Goal: Task Accomplishment & Management: Complete application form

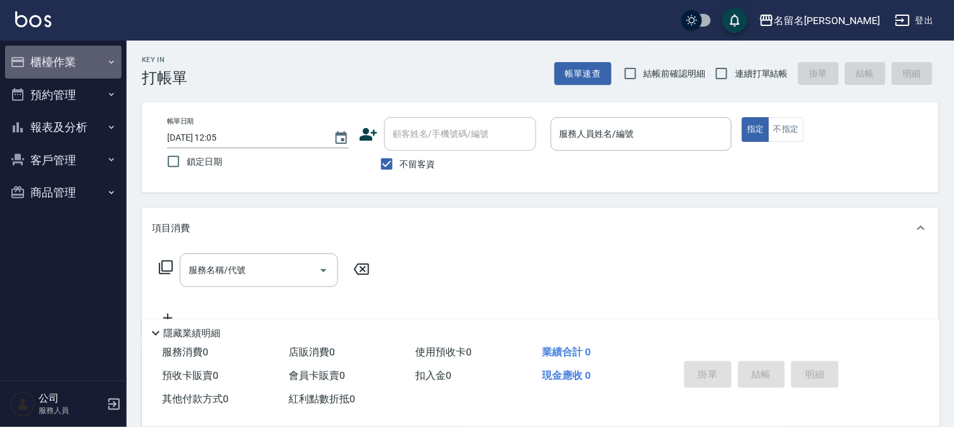
click at [63, 58] on button "櫃檯作業" at bounding box center [63, 62] width 116 height 33
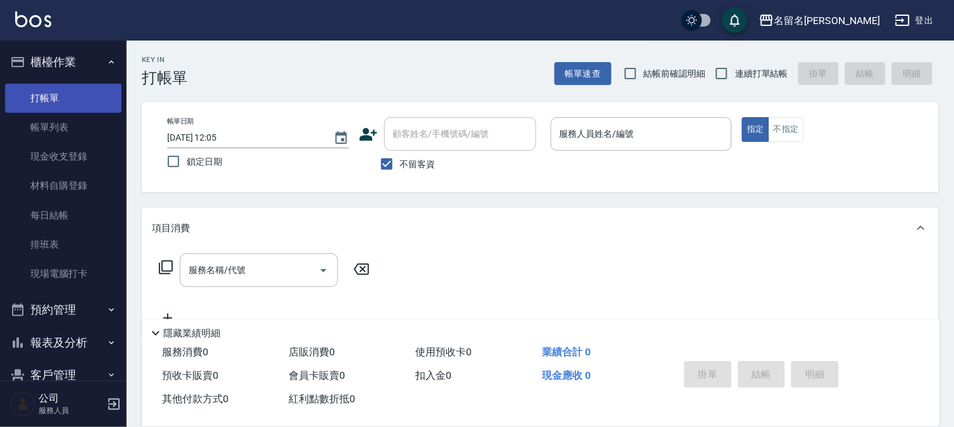
click at [72, 97] on link "打帳單" at bounding box center [63, 98] width 116 height 29
click at [678, 135] on input "服務人員姓名/編號" at bounding box center [641, 134] width 170 height 22
click at [663, 138] on input "服務人員姓名/編號" at bounding box center [641, 134] width 170 height 22
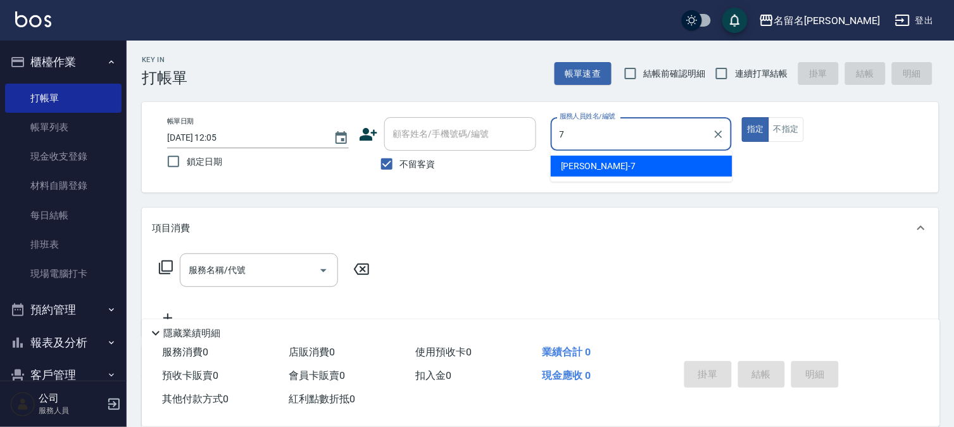
type input "[PERSON_NAME]-7"
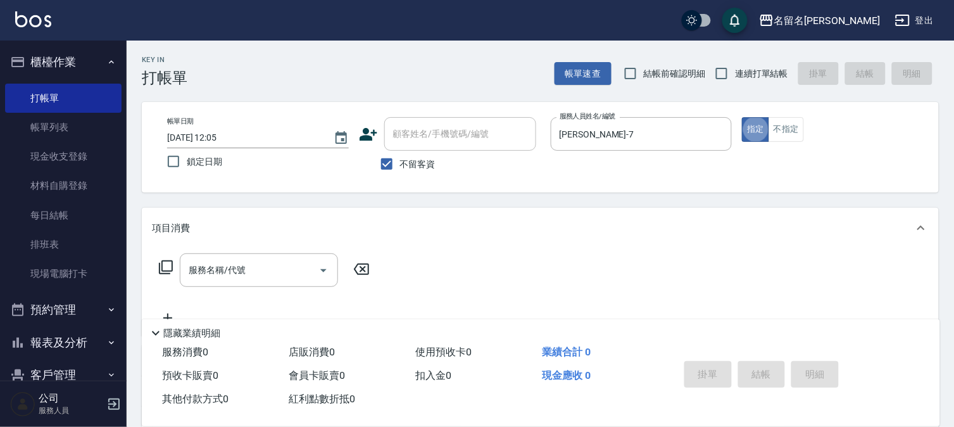
type button "true"
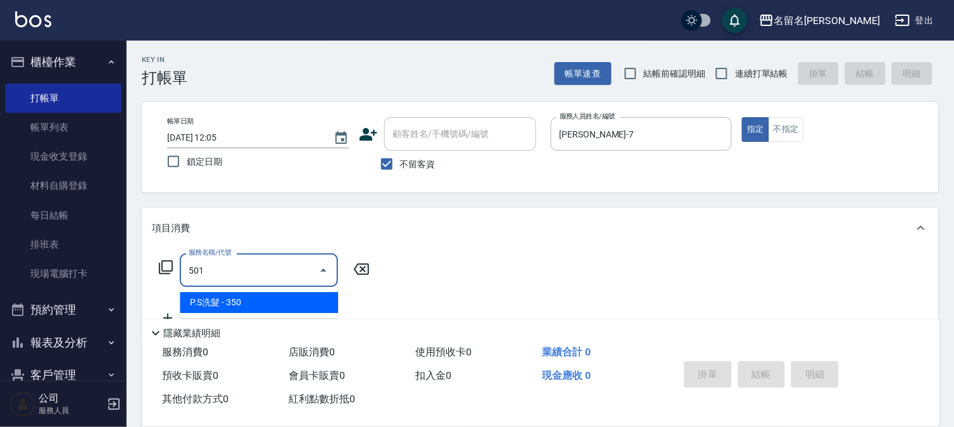
type input "P.S洗髮(501)"
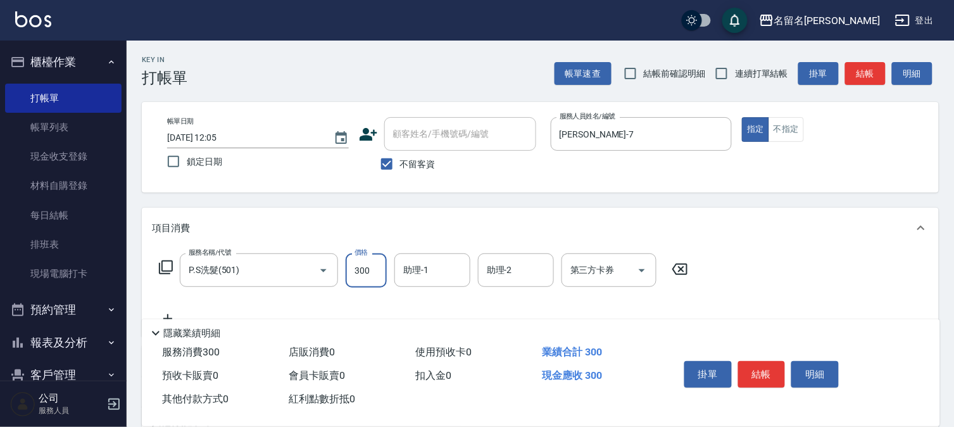
type input "300"
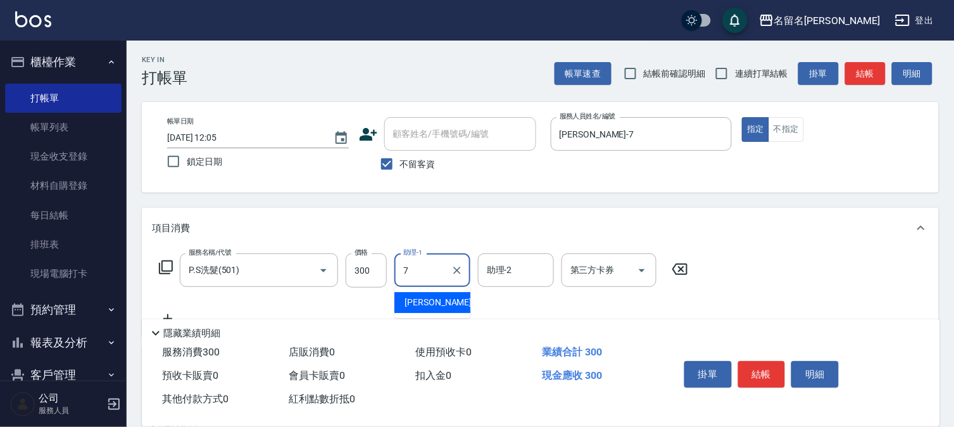
type input "[PERSON_NAME]-7"
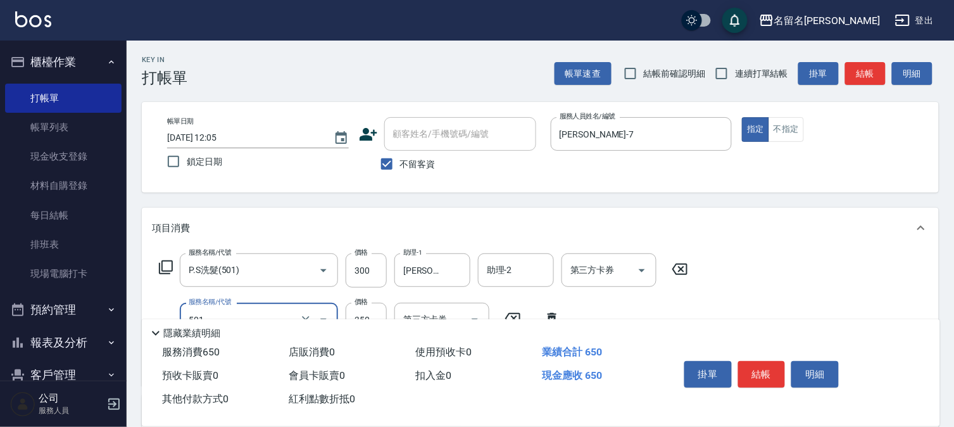
type input "P.S洗髮(501)"
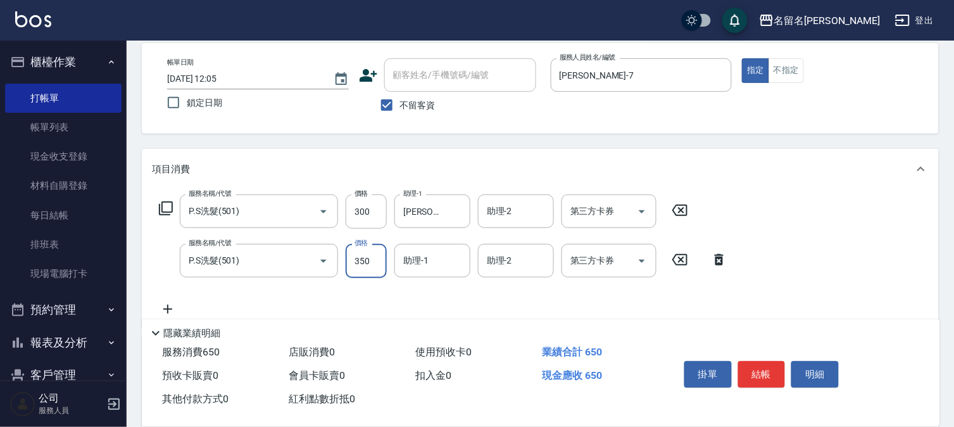
scroll to position [140, 0]
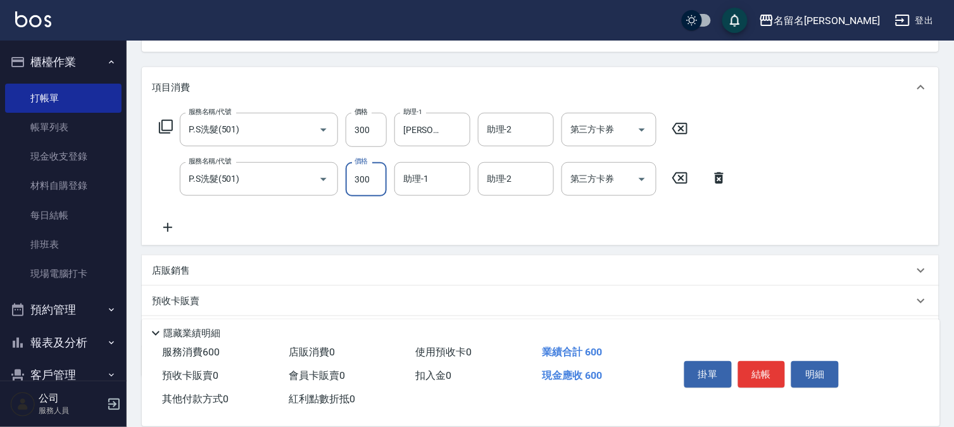
type input "300"
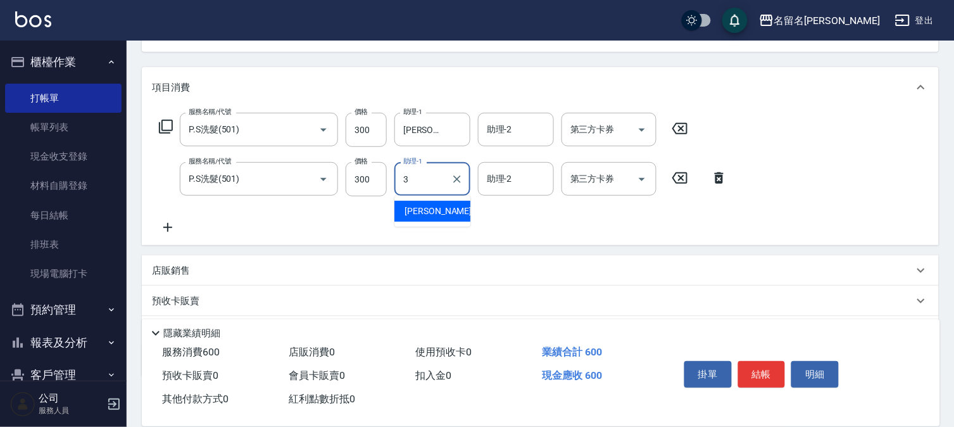
type input "[PERSON_NAME]-3"
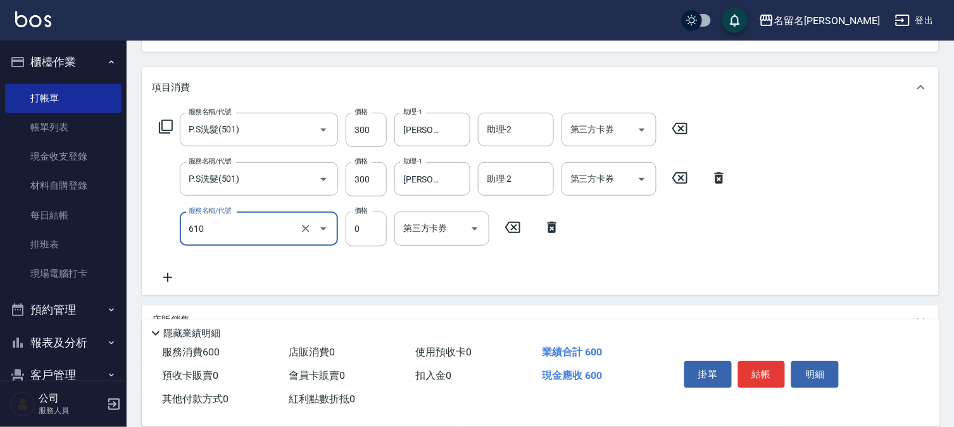
type input "新雪海微酸卡卷免費(610)"
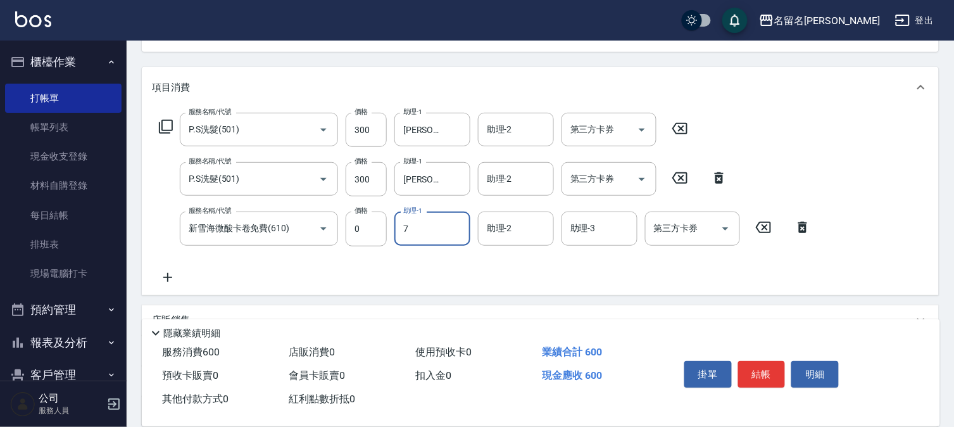
type input "[PERSON_NAME]-7"
click at [766, 364] on button "結帳" at bounding box center [761, 374] width 47 height 27
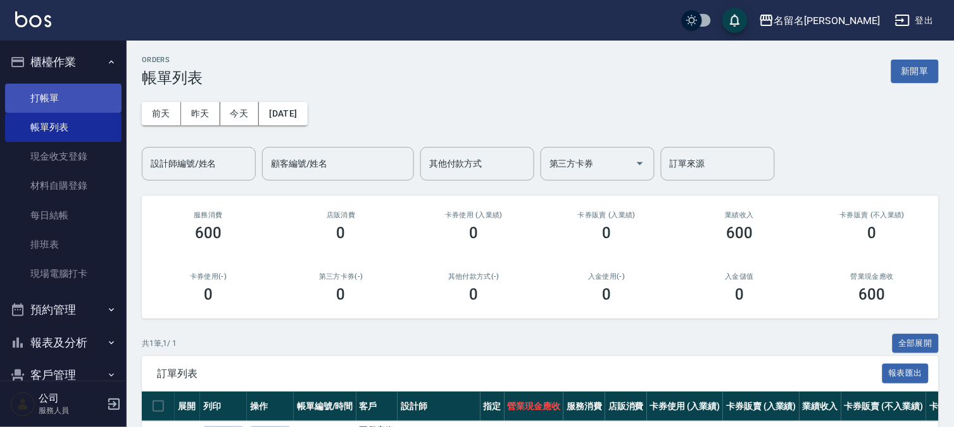
click at [68, 86] on link "打帳單" at bounding box center [63, 98] width 116 height 29
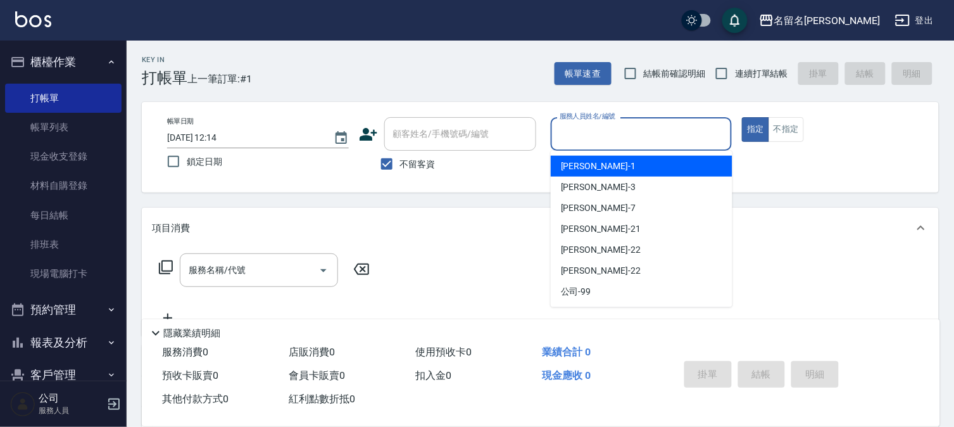
click at [701, 135] on input "服務人員姓名/編號" at bounding box center [641, 134] width 170 height 22
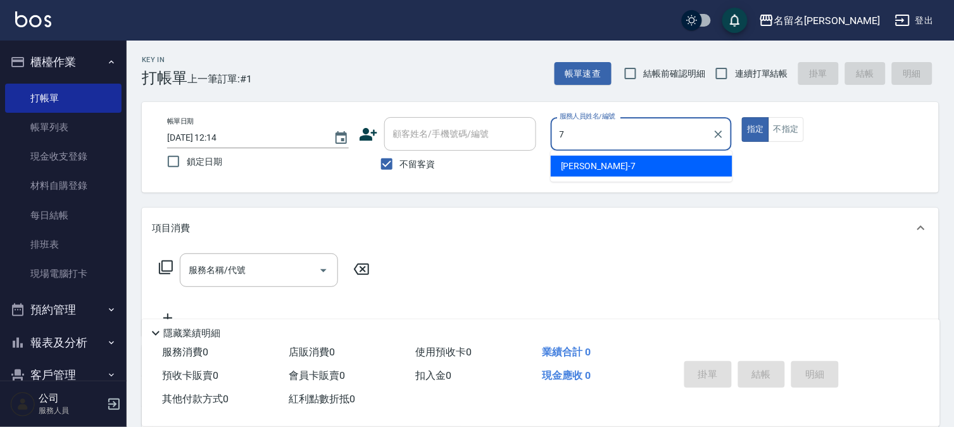
type input "[PERSON_NAME]-7"
type button "true"
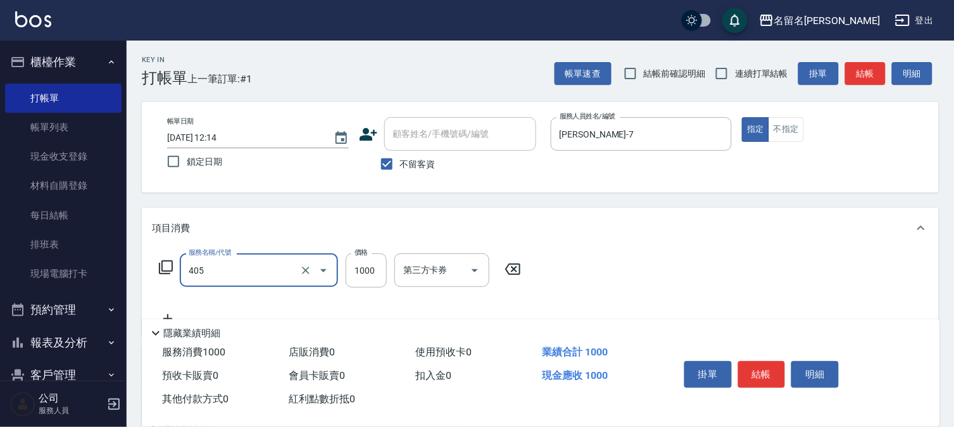
type input "染髮(405)"
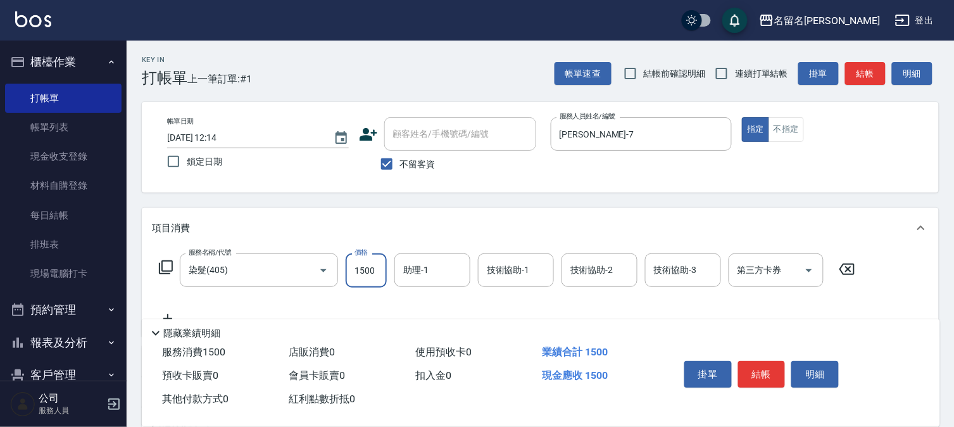
type input "1500"
type input "[PERSON_NAME]-7"
type input "免費護髮(606)"
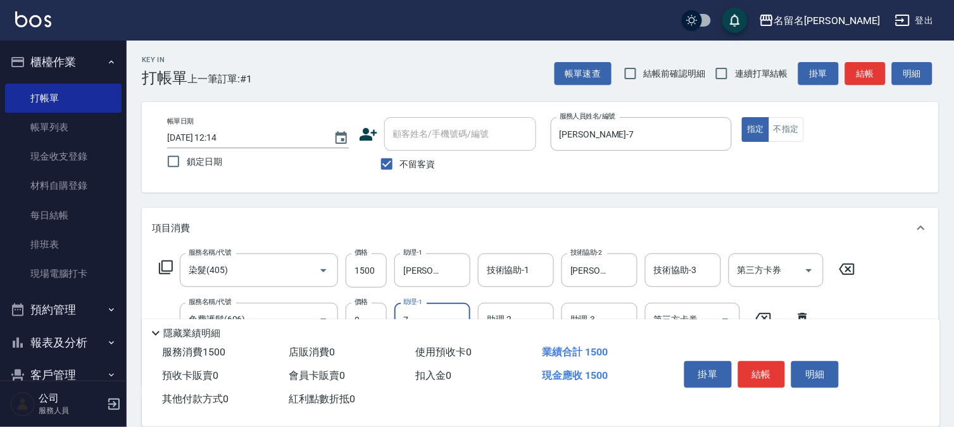
type input "[PERSON_NAME]-7"
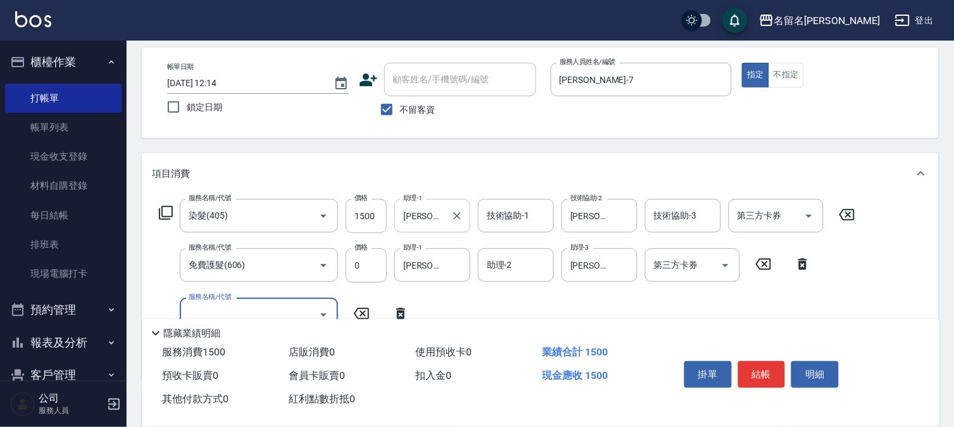
scroll to position [211, 0]
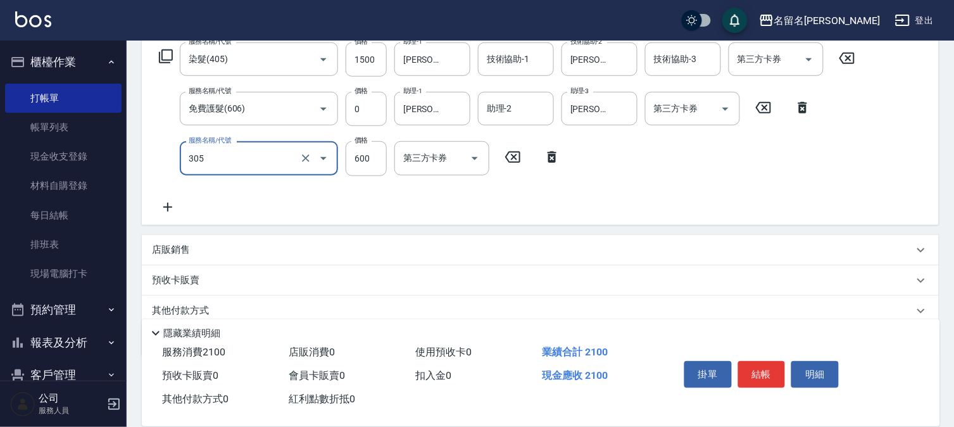
type input "洗+剪(一般)(305)"
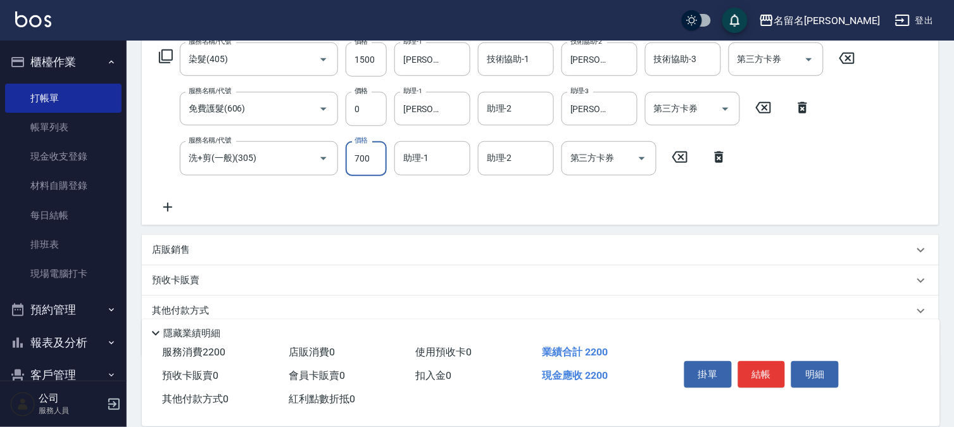
type input "700"
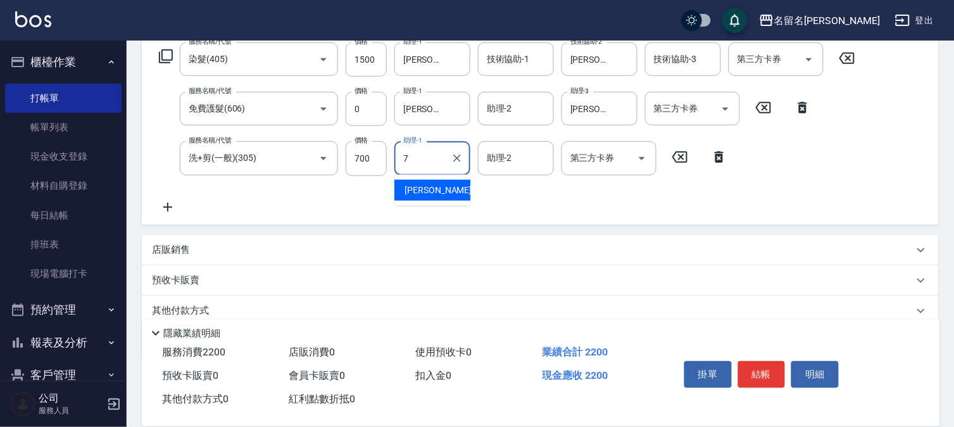
type input "[PERSON_NAME]-7"
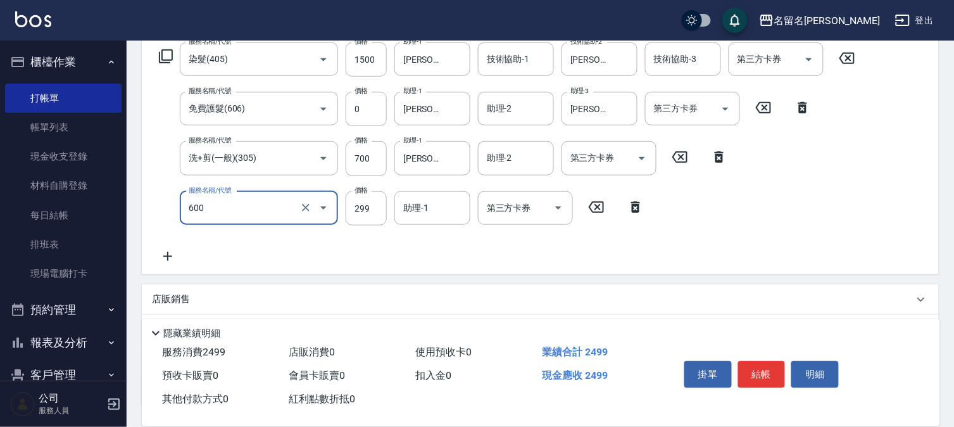
type input "3"
type input "自備護髮(600)"
type input "300"
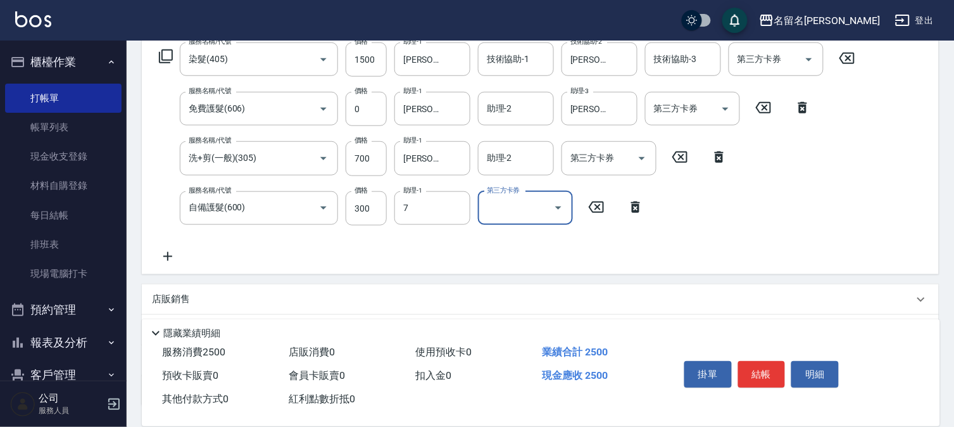
type input "[PERSON_NAME]-7"
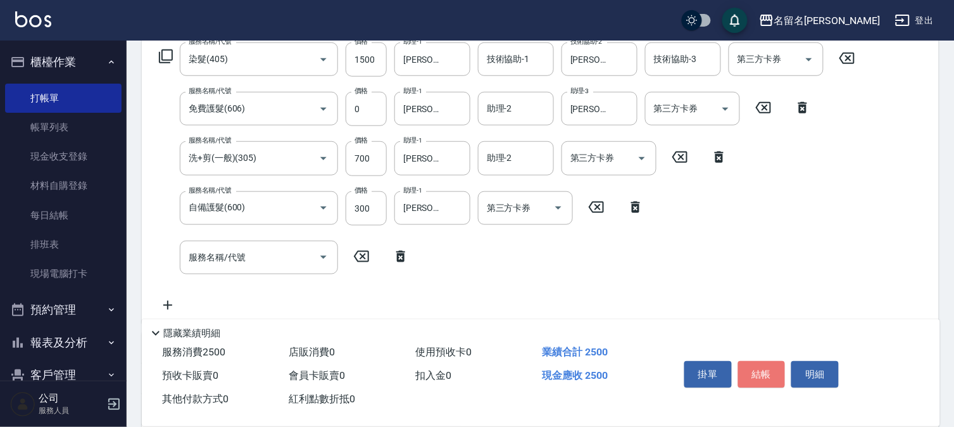
drag, startPoint x: 771, startPoint y: 364, endPoint x: 761, endPoint y: 356, distance: 12.6
click at [767, 361] on button "結帳" at bounding box center [761, 374] width 47 height 27
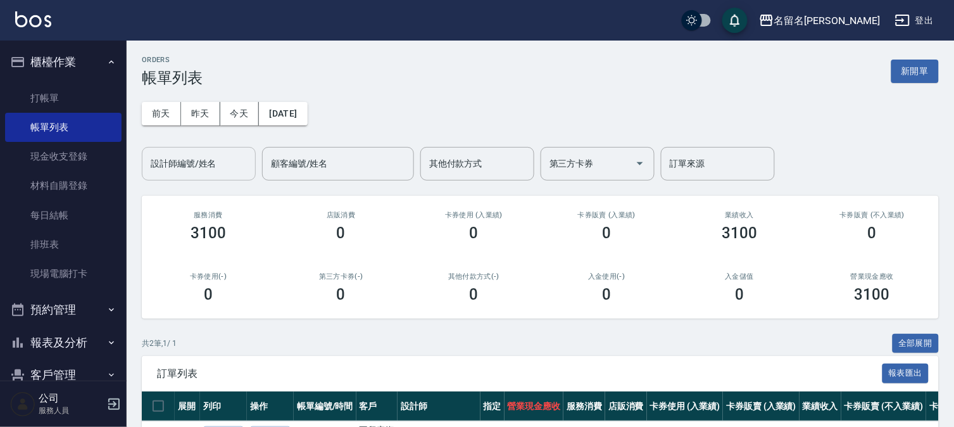
click at [178, 153] on input "設計師編號/姓名" at bounding box center [198, 164] width 103 height 22
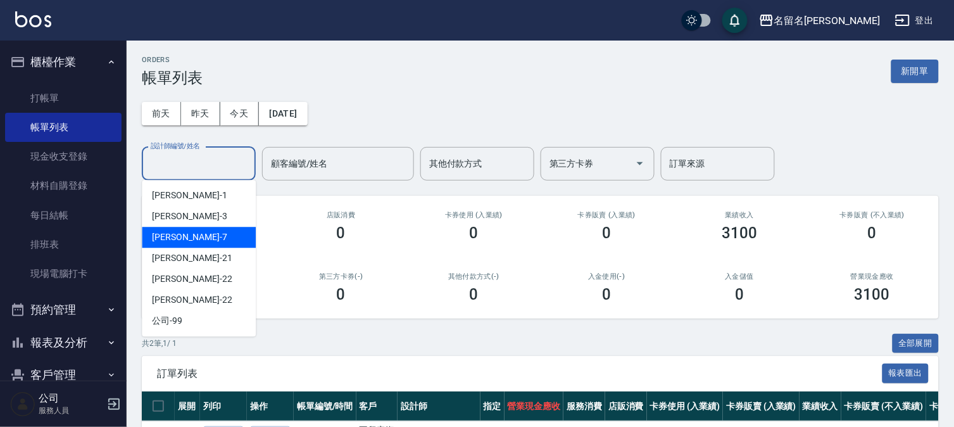
click at [186, 232] on span "[PERSON_NAME]-7" at bounding box center [189, 236] width 75 height 13
type input "[PERSON_NAME]-7"
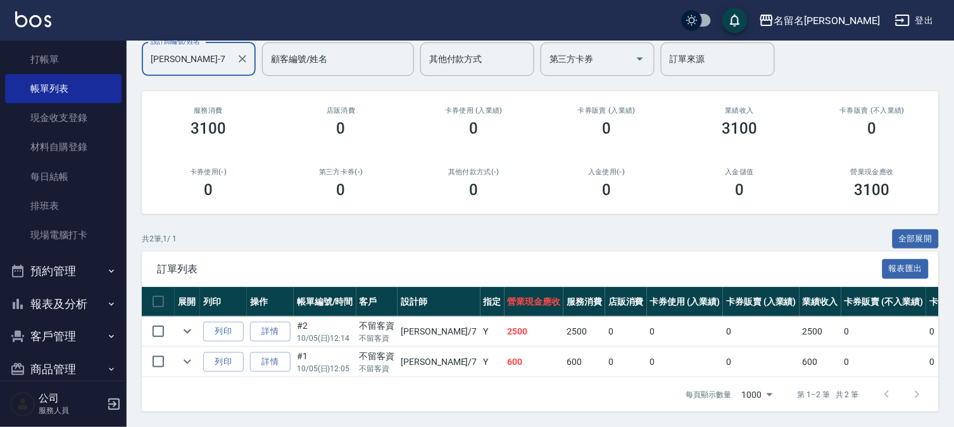
scroll to position [58, 0]
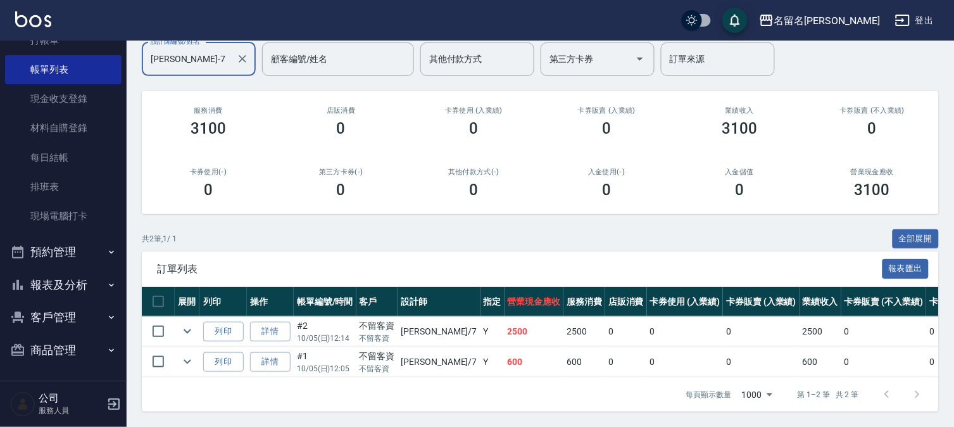
click at [55, 274] on button "報表及分析" at bounding box center [63, 284] width 116 height 33
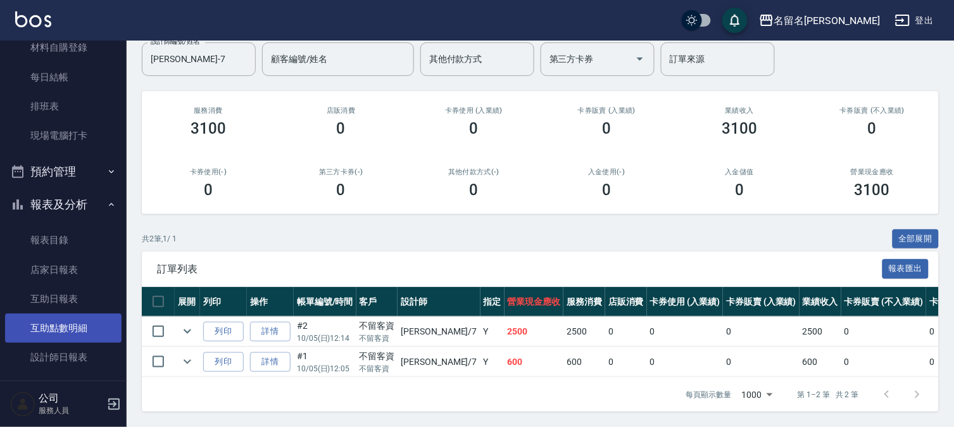
scroll to position [198, 0]
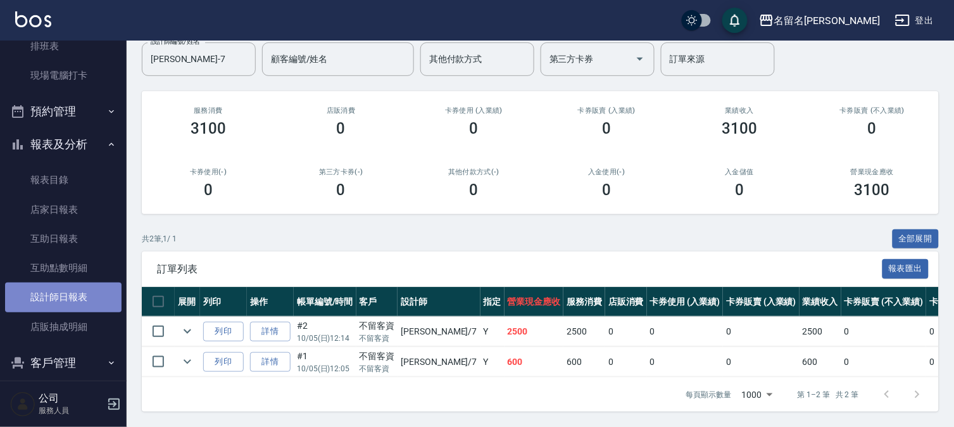
click at [65, 300] on link "設計師日報表" at bounding box center [63, 296] width 116 height 29
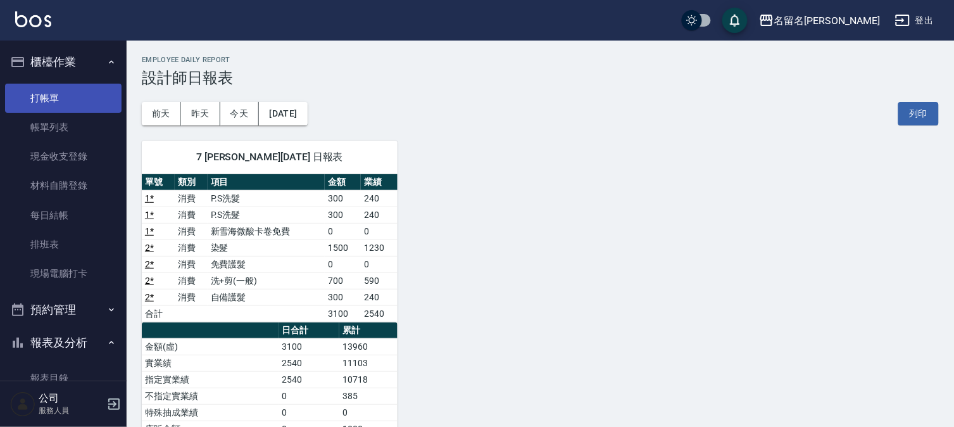
click at [49, 98] on link "打帳單" at bounding box center [63, 98] width 116 height 29
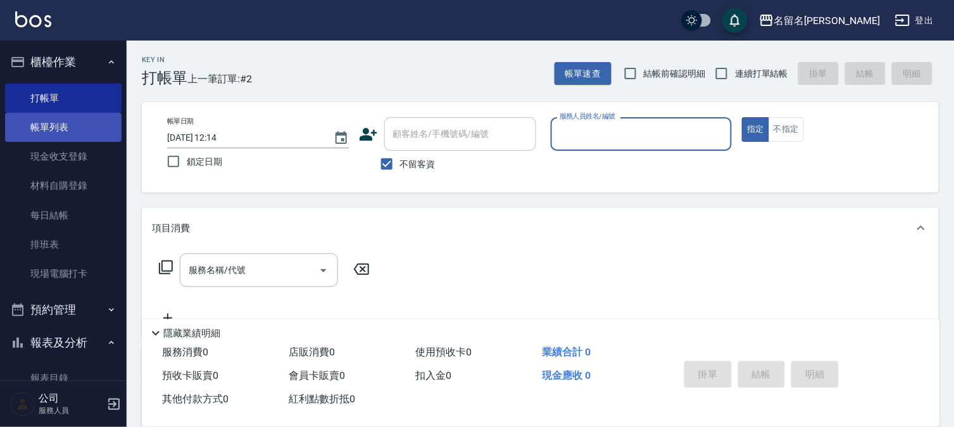
click at [58, 128] on link "帳單列表" at bounding box center [63, 127] width 116 height 29
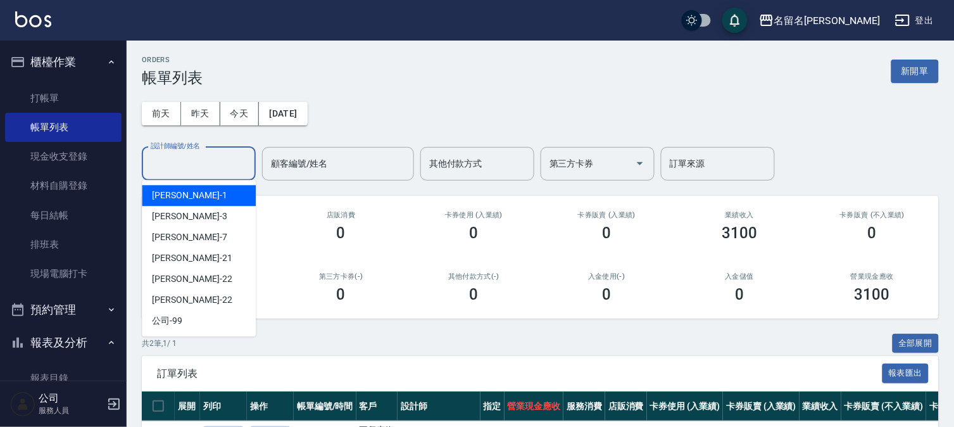
click at [225, 166] on input "設計師編號/姓名" at bounding box center [198, 164] width 103 height 22
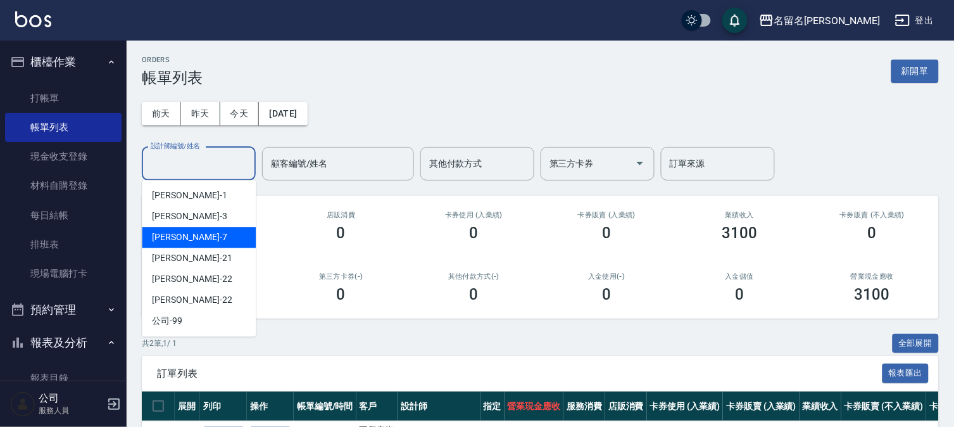
click at [213, 242] on div "[PERSON_NAME]-7" at bounding box center [199, 237] width 114 height 21
type input "[PERSON_NAME]-7"
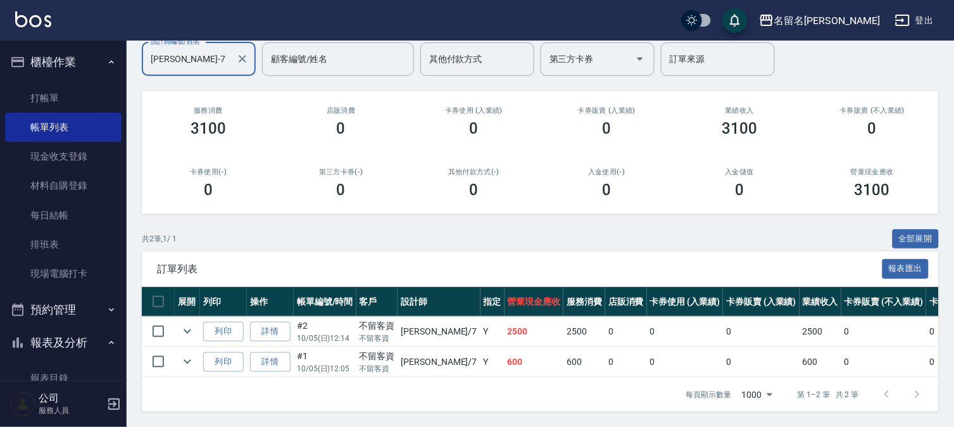
scroll to position [115, 0]
click at [279, 322] on link "詳情" at bounding box center [270, 332] width 41 height 20
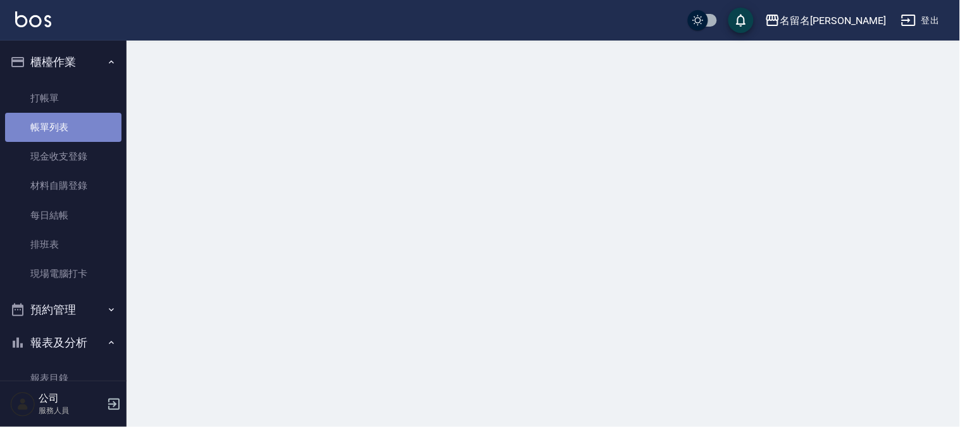
click at [66, 125] on link "帳單列表" at bounding box center [63, 127] width 116 height 29
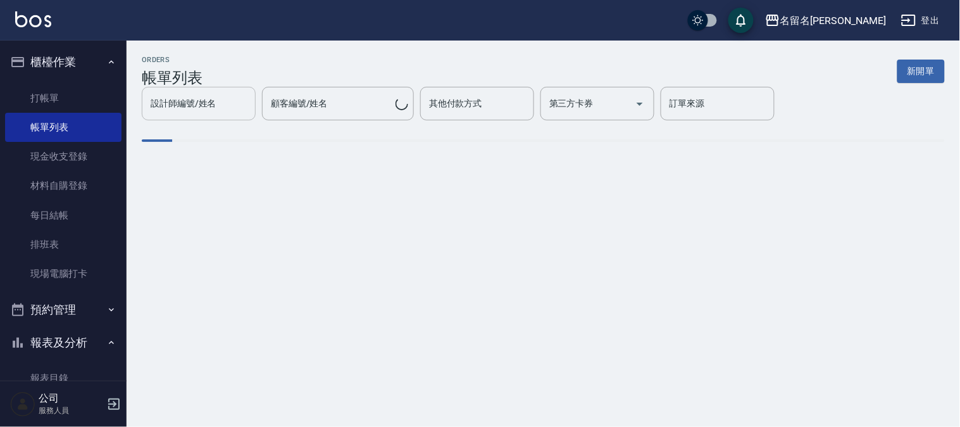
click at [205, 108] on input "設計師編號/姓名" at bounding box center [198, 103] width 103 height 22
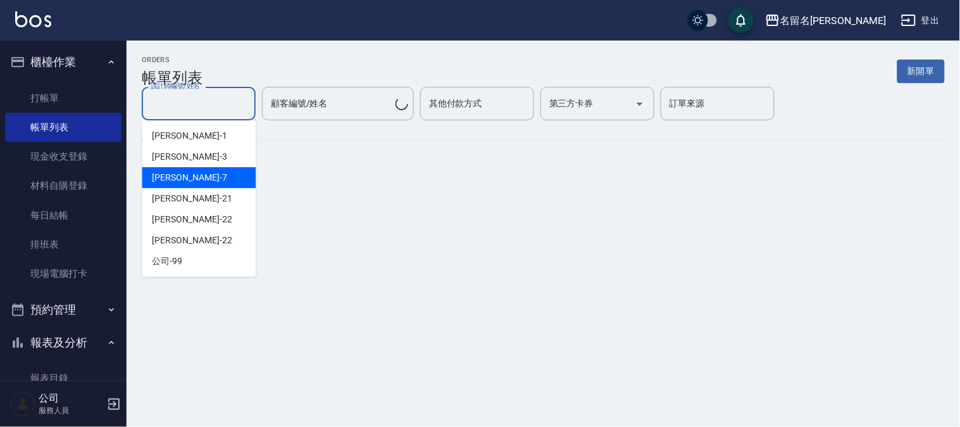
click at [201, 172] on div "[PERSON_NAME]-7" at bounding box center [199, 177] width 114 height 21
type input "[PERSON_NAME]-7"
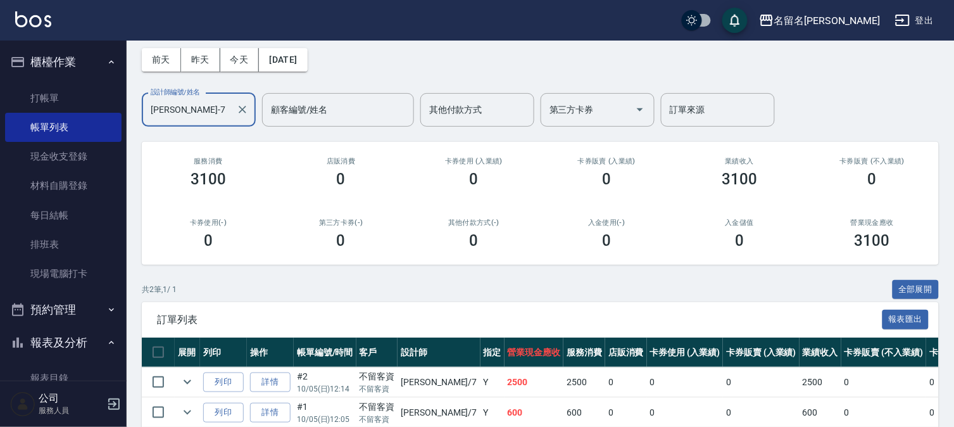
scroll to position [115, 0]
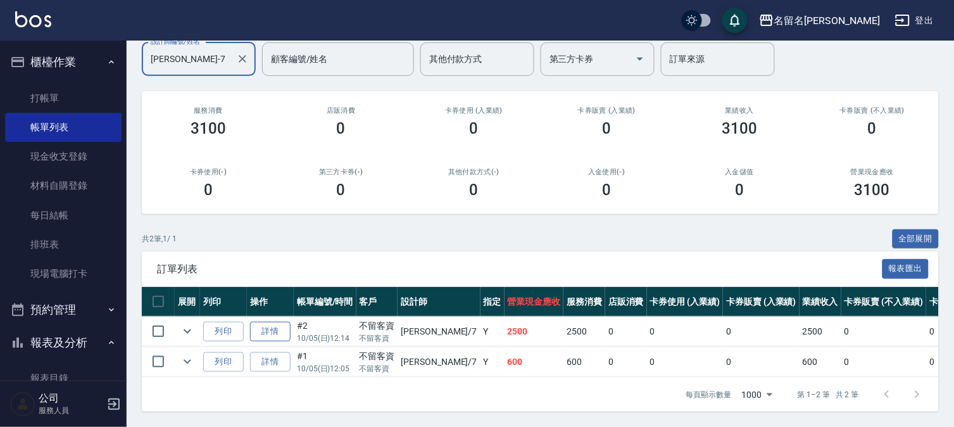
click at [277, 322] on link "詳情" at bounding box center [270, 332] width 41 height 20
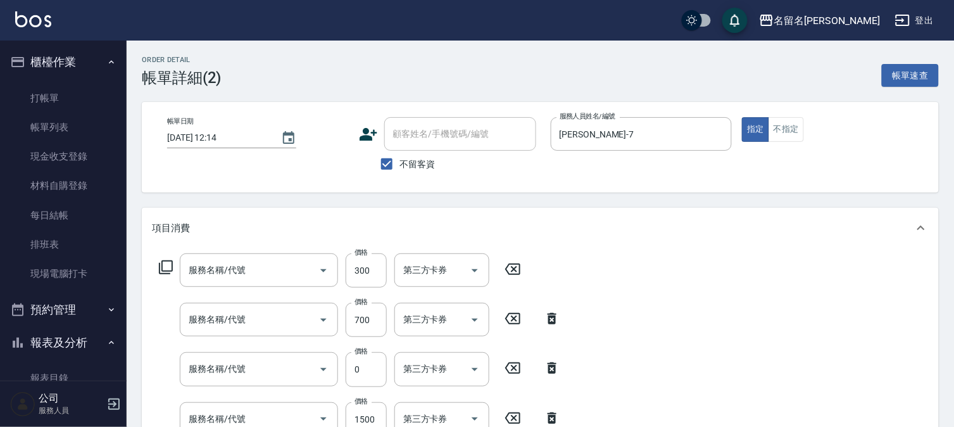
type input "[DATE] 12:14"
checkbox input "true"
type input "[PERSON_NAME]-7"
type input "自備護髮(600)"
type input "洗+剪(一般)(305)"
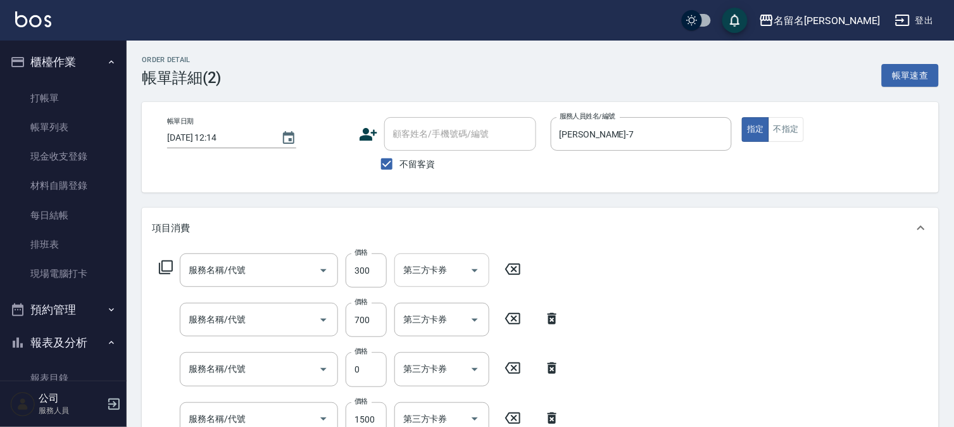
type input "免費護髮(606)"
type input "染髮(405)"
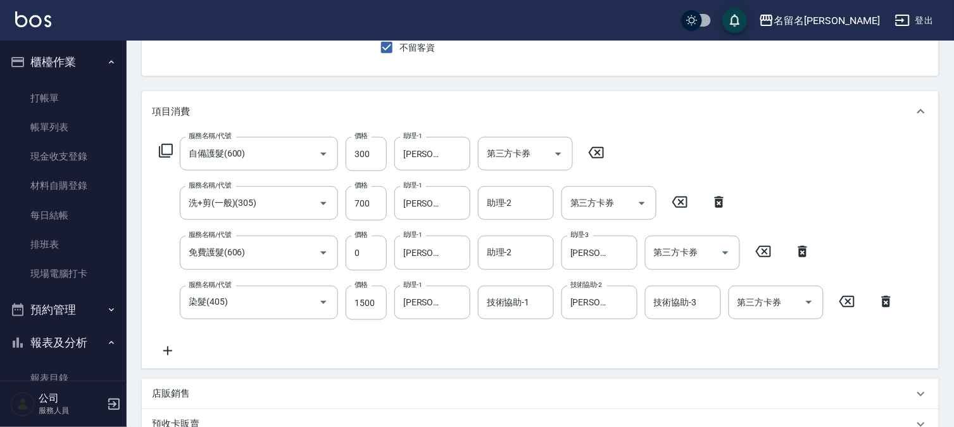
scroll to position [140, 0]
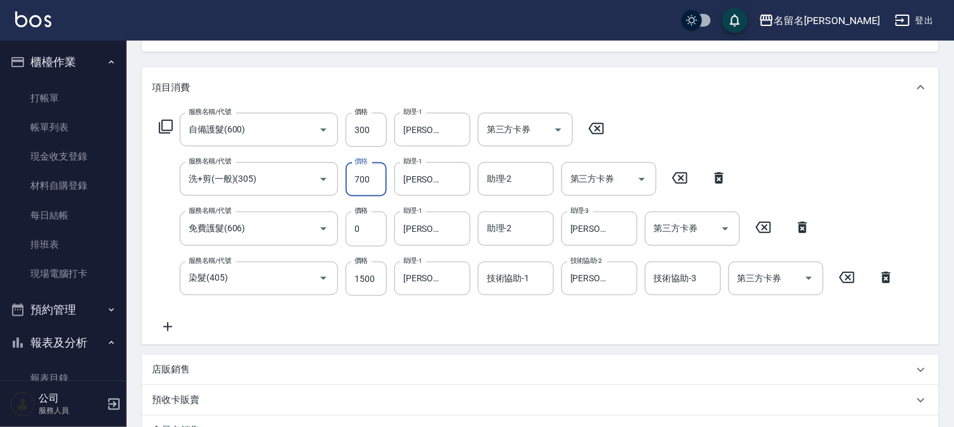
click at [377, 173] on input "700" at bounding box center [366, 179] width 41 height 34
type input "800"
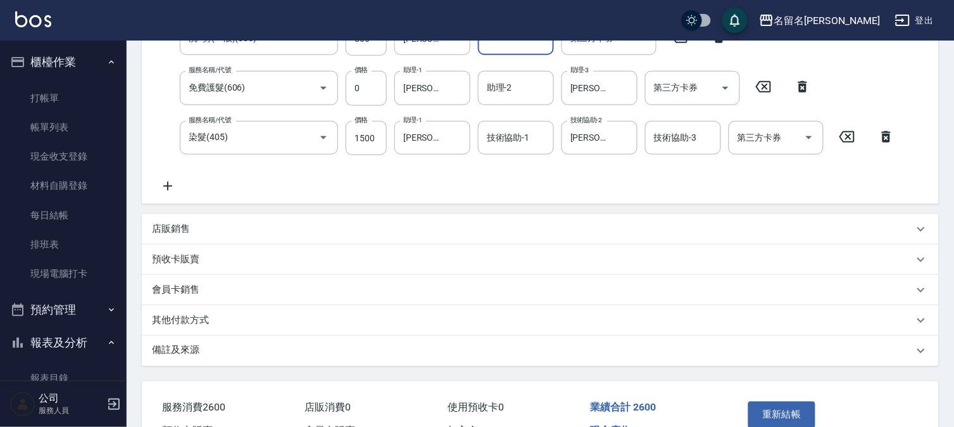
click at [185, 229] on p "店販銷售" at bounding box center [171, 228] width 38 height 13
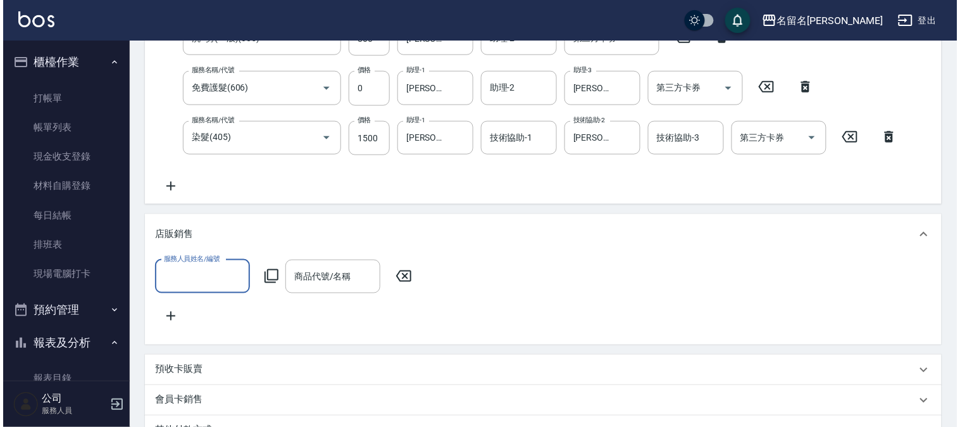
scroll to position [0, 0]
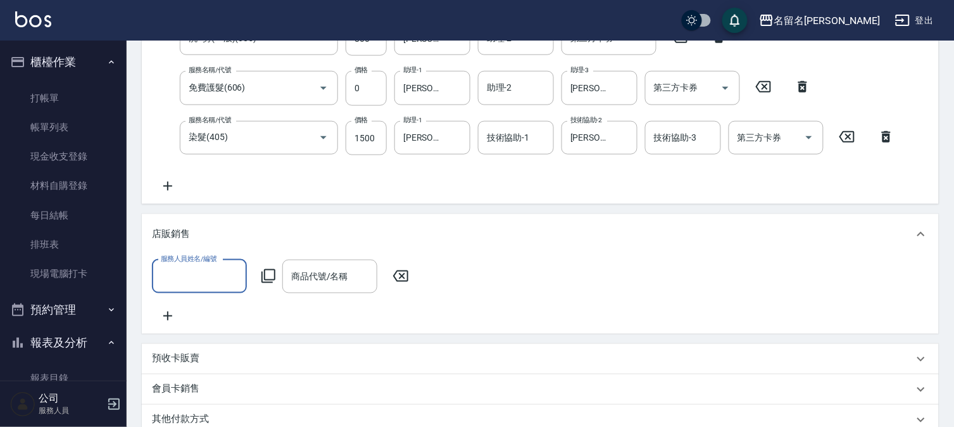
click at [190, 280] on input "服務人員姓名/編號" at bounding box center [200, 276] width 84 height 22
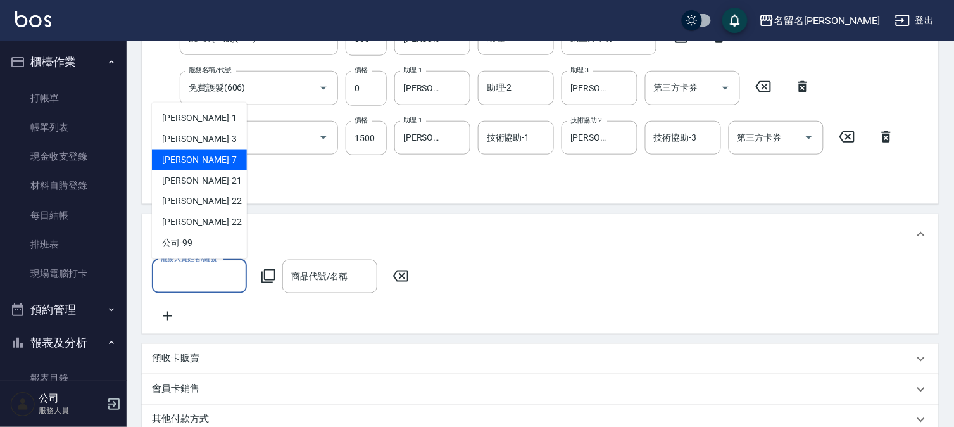
click at [236, 159] on div "[PERSON_NAME]-7" at bounding box center [199, 159] width 95 height 21
type input "[PERSON_NAME]-7"
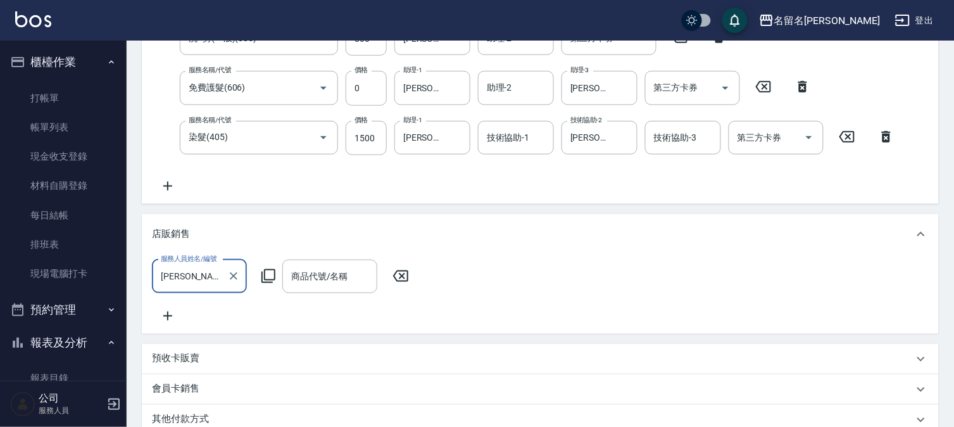
click at [269, 271] on icon at bounding box center [268, 275] width 15 height 15
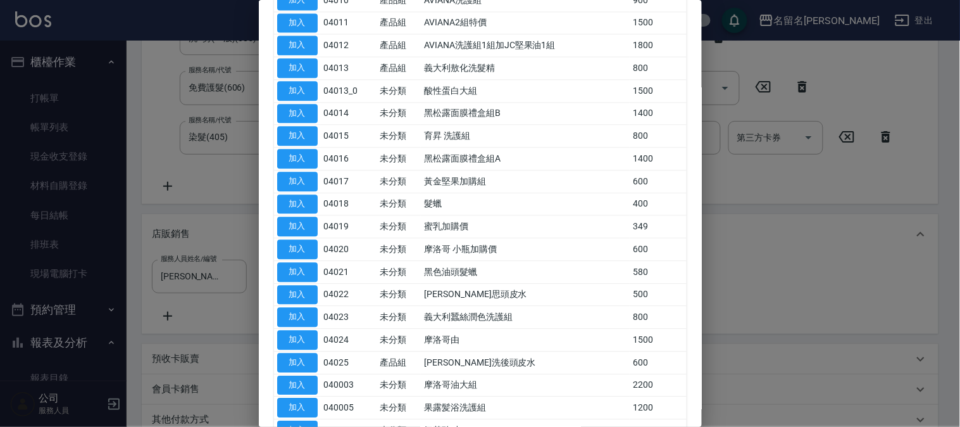
scroll to position [827, 0]
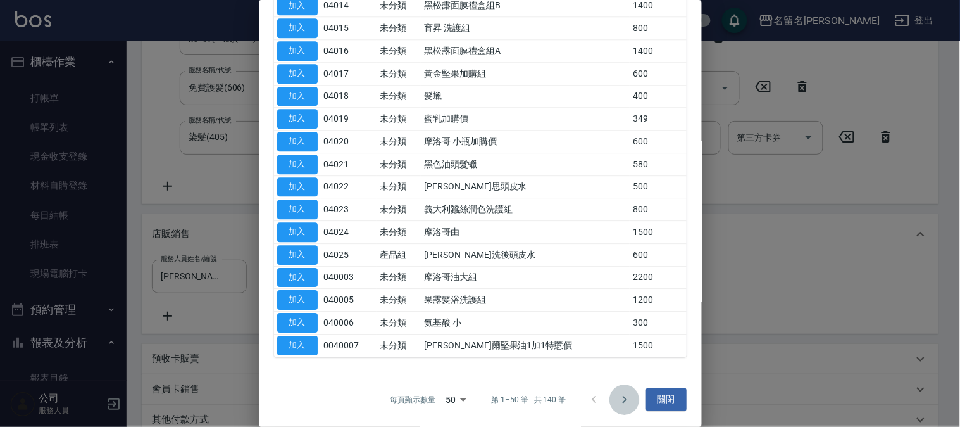
click at [622, 396] on icon "Go to next page" at bounding box center [624, 399] width 4 height 8
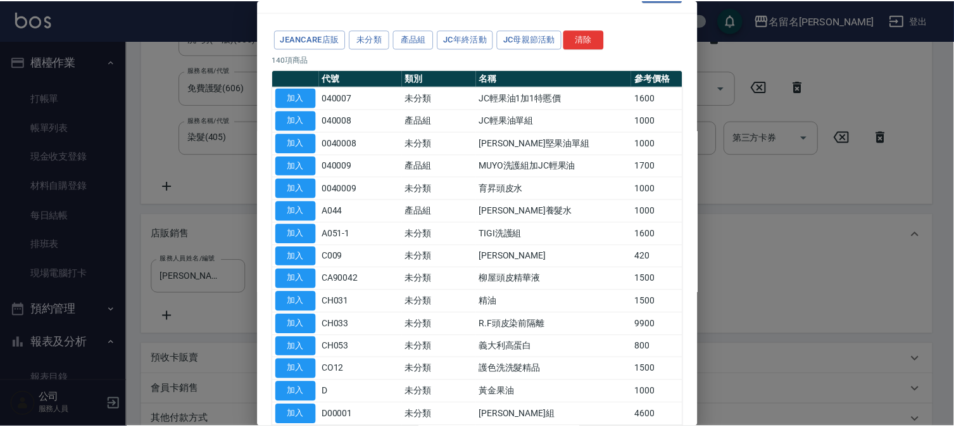
scroll to position [0, 0]
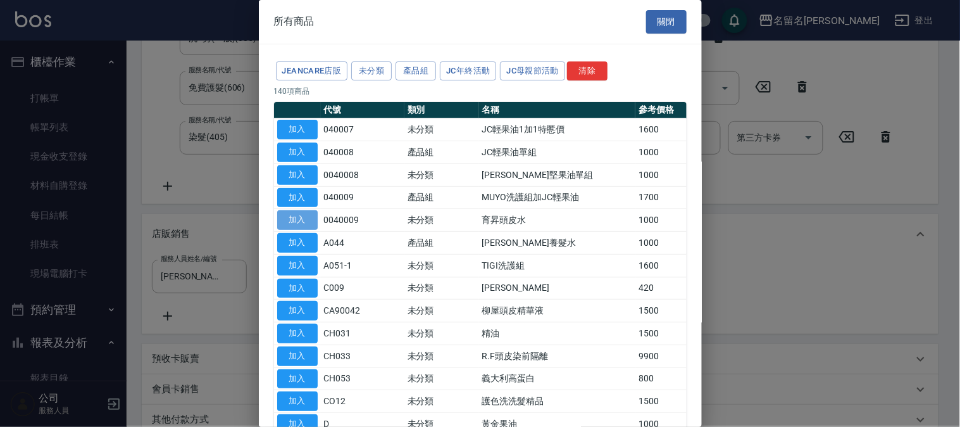
click at [310, 224] on button "加入" at bounding box center [297, 220] width 41 height 20
type input "育昇頭皮水"
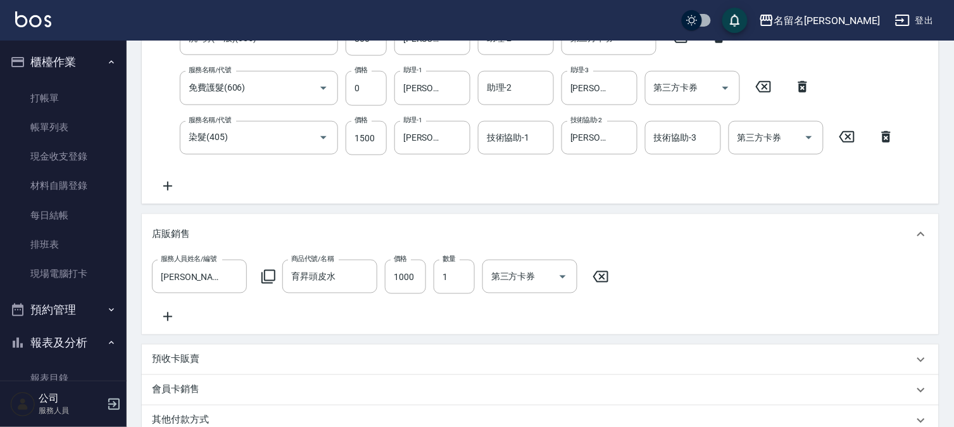
scroll to position [465, 0]
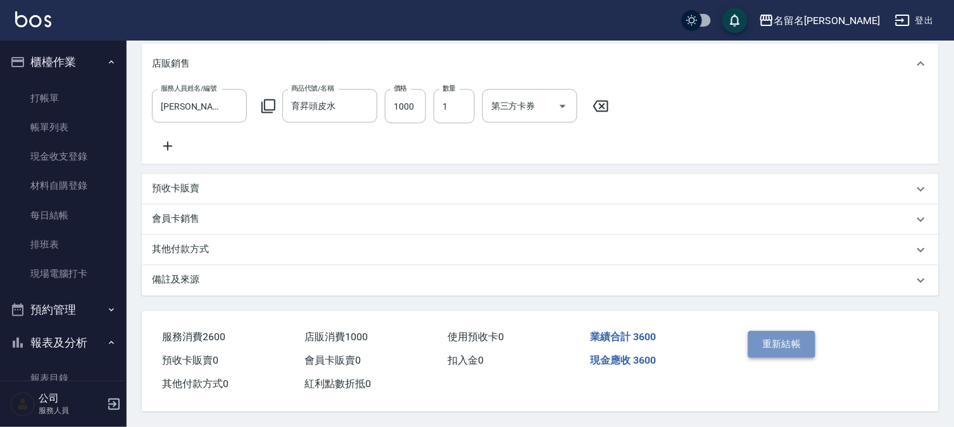
click at [773, 340] on button "重新結帳" at bounding box center [781, 344] width 67 height 27
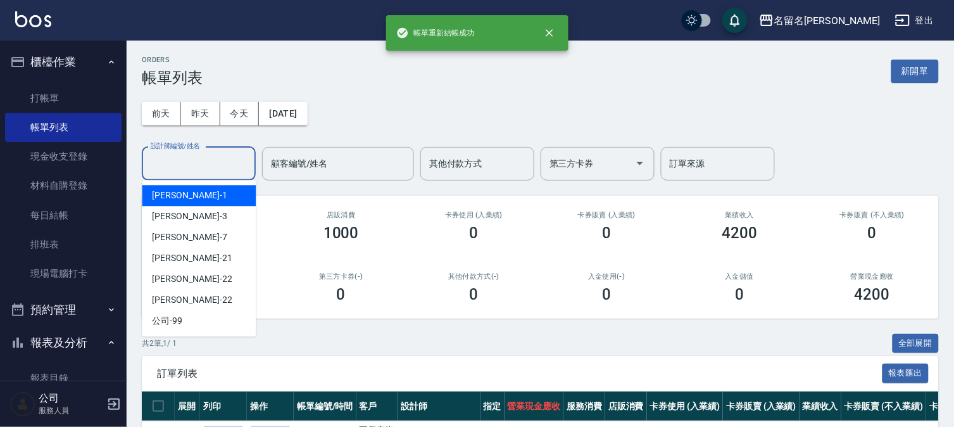
click at [199, 161] on input "設計師編號/姓名" at bounding box center [198, 164] width 103 height 22
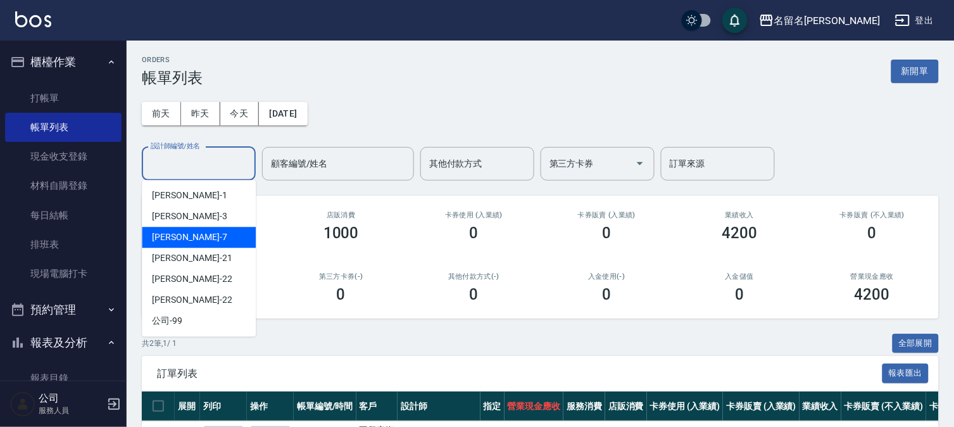
click at [190, 237] on div "[PERSON_NAME]-7" at bounding box center [199, 237] width 114 height 21
type input "[PERSON_NAME]-7"
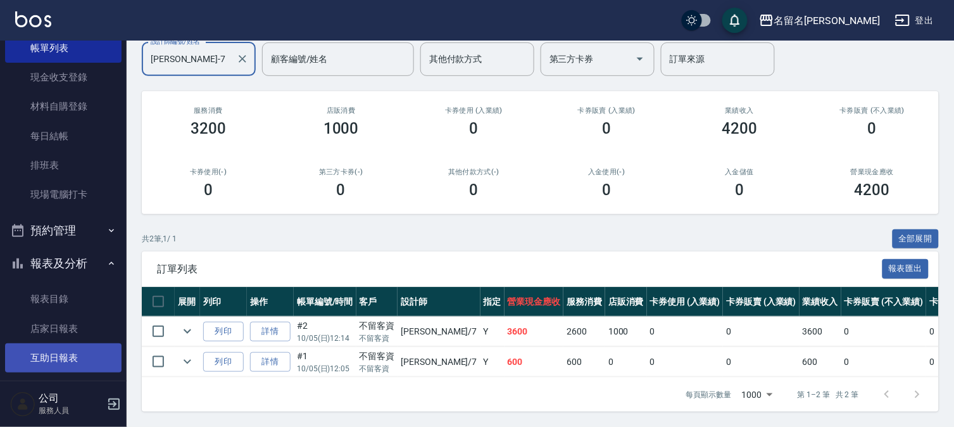
scroll to position [140, 0]
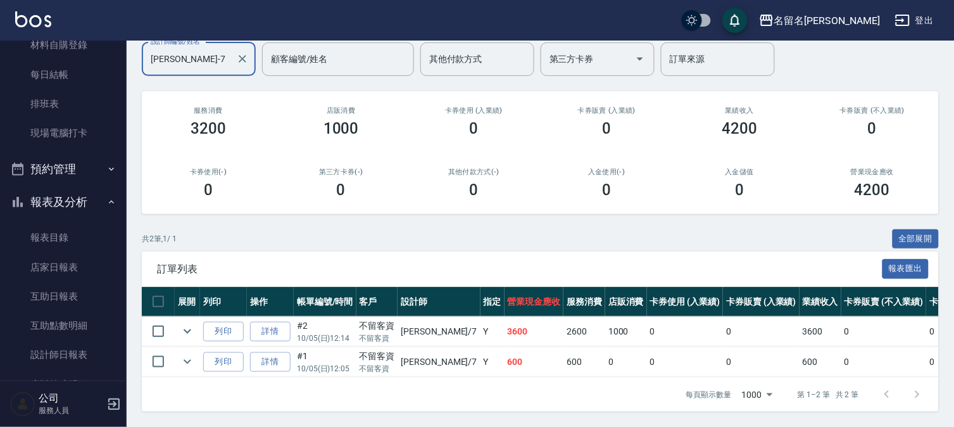
click at [74, 200] on button "報表及分析" at bounding box center [63, 201] width 116 height 33
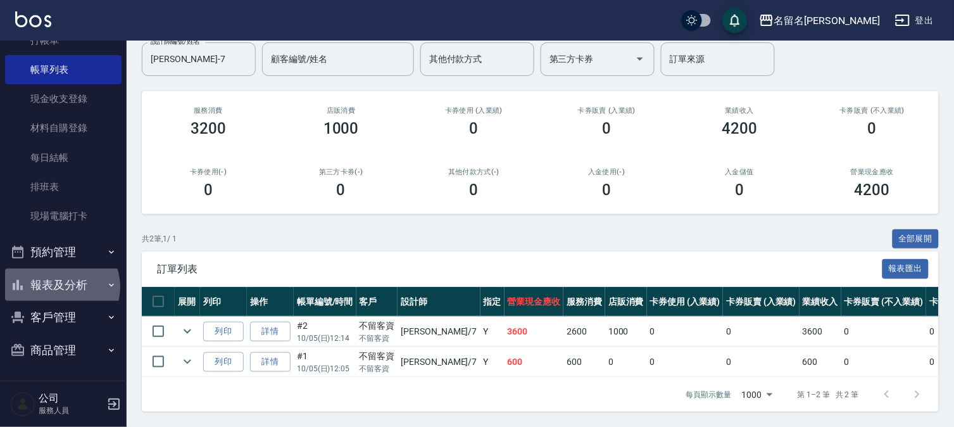
click at [61, 287] on button "報表及分析" at bounding box center [63, 284] width 116 height 33
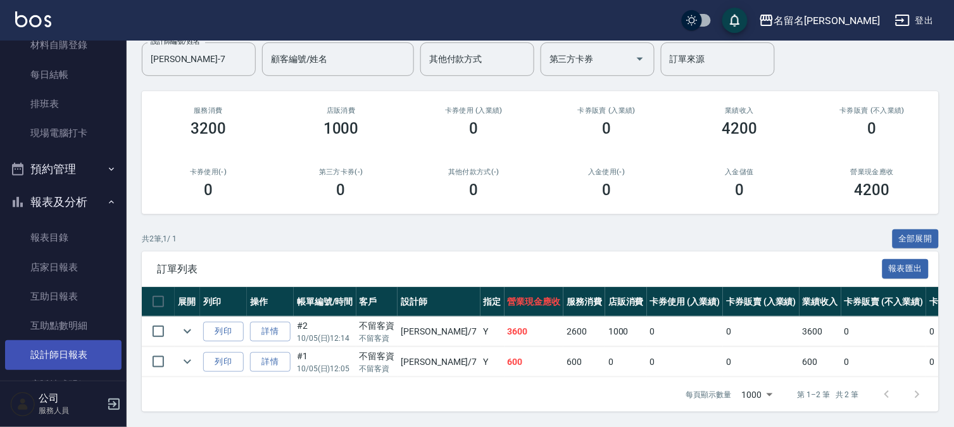
click at [53, 348] on link "設計師日報表" at bounding box center [63, 354] width 116 height 29
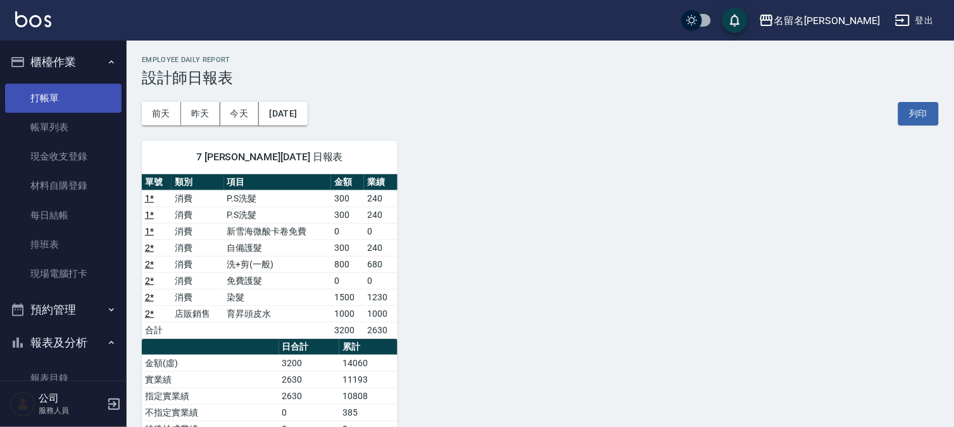
click at [80, 94] on link "打帳單" at bounding box center [63, 98] width 116 height 29
